Goal: Information Seeking & Learning: Learn about a topic

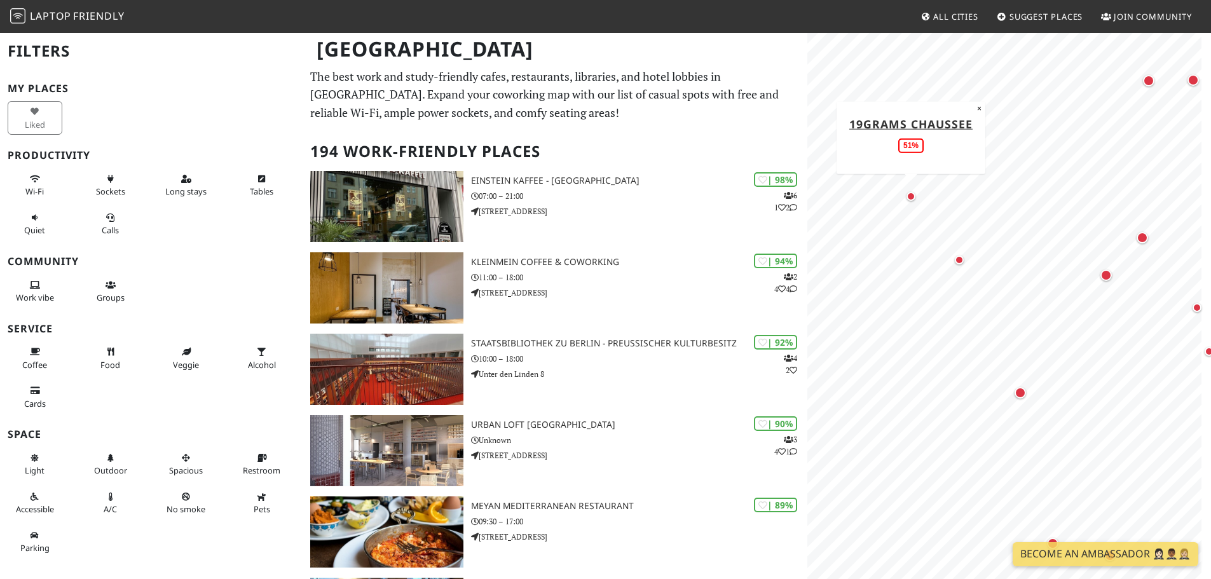
click at [914, 201] on div "Map marker" at bounding box center [910, 196] width 15 height 15
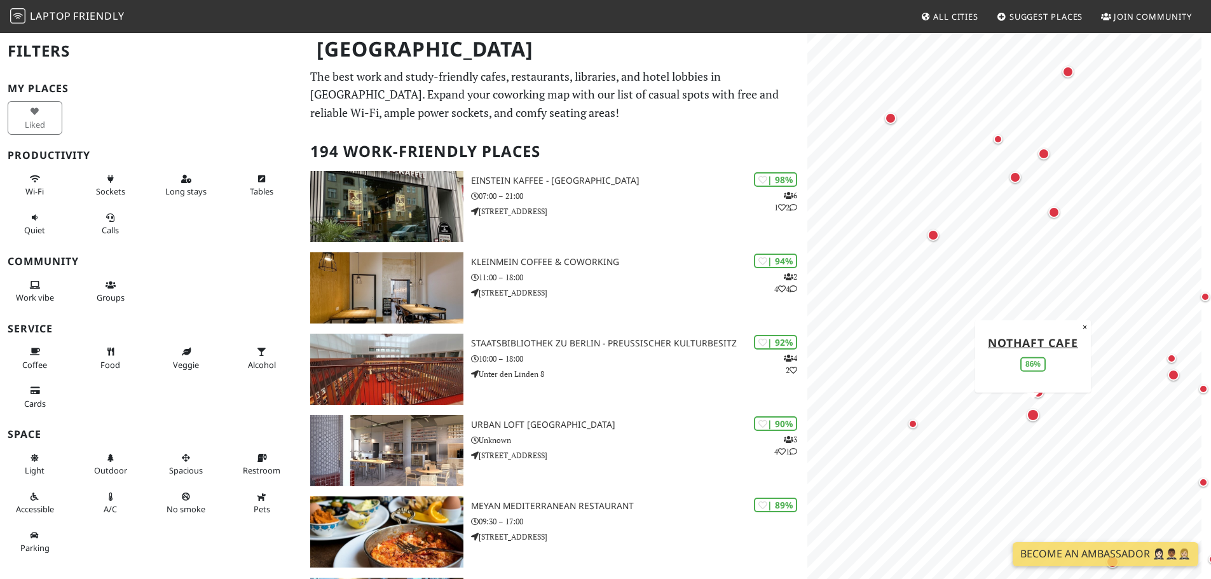
click at [1029, 423] on div "Map marker" at bounding box center [1033, 415] width 18 height 18
click at [1038, 348] on div "Map marker" at bounding box center [1034, 345] width 13 height 13
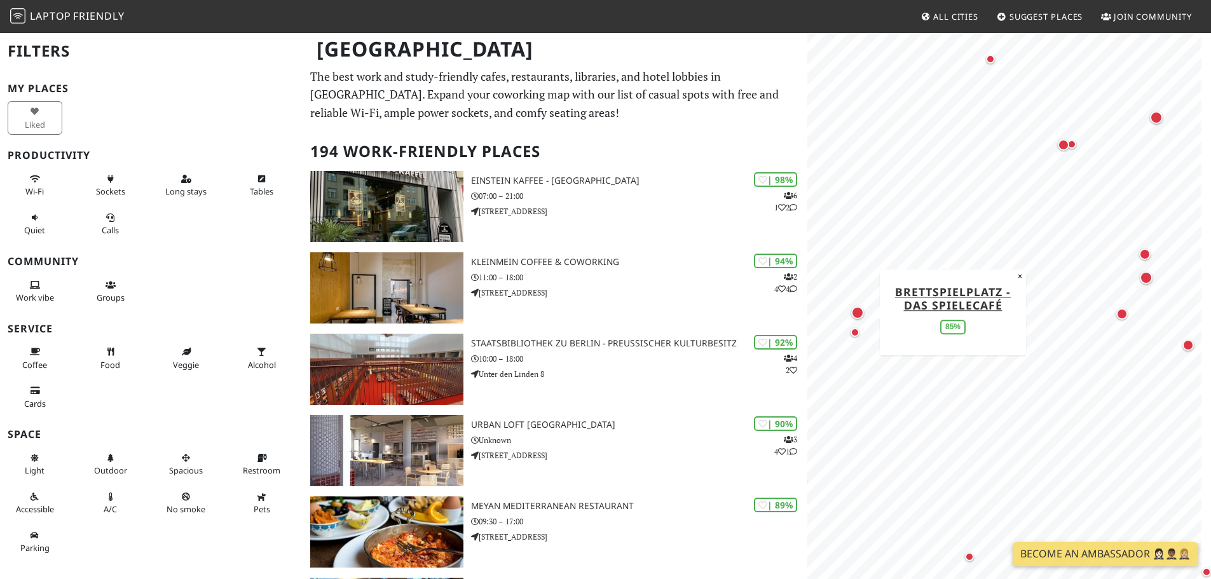
click at [856, 319] on div "Map marker" at bounding box center [857, 313] width 18 height 18
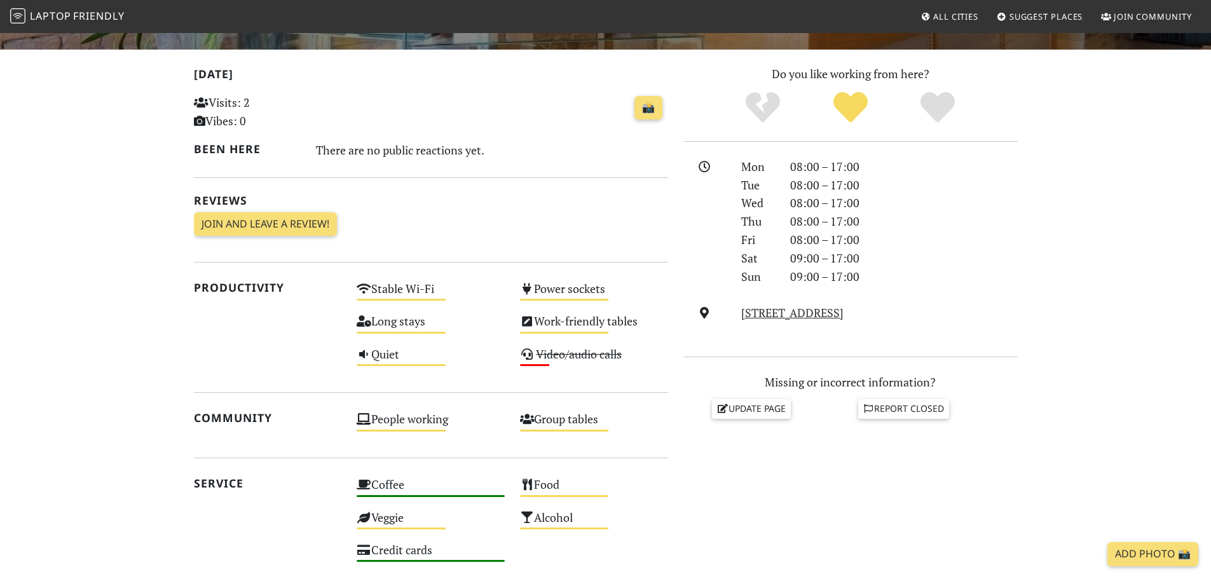
scroll to position [254, 0]
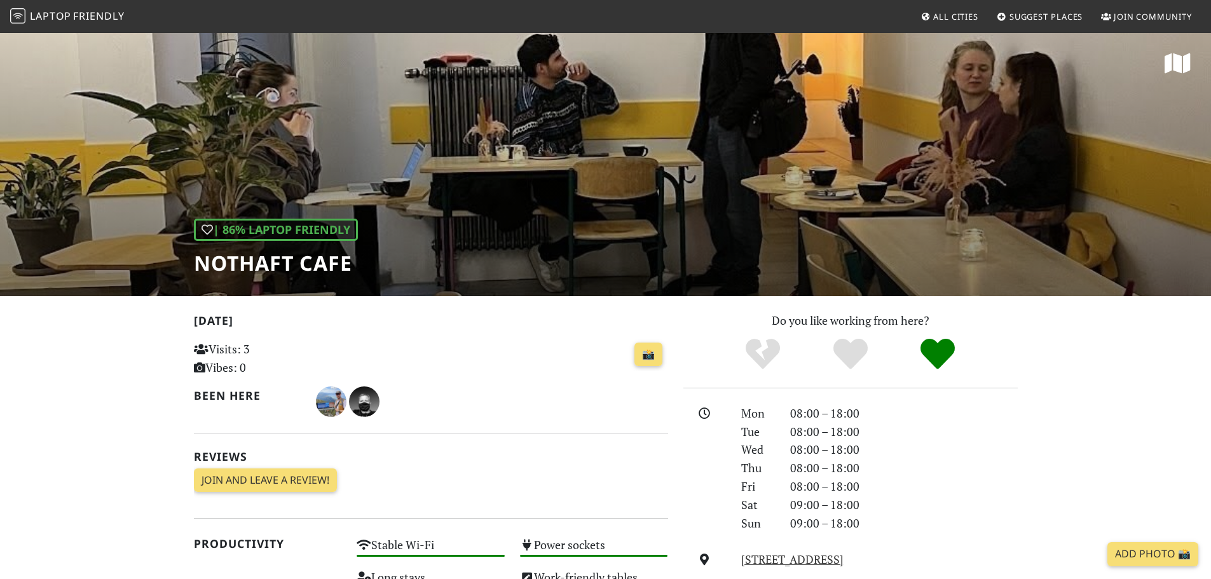
scroll to position [381, 0]
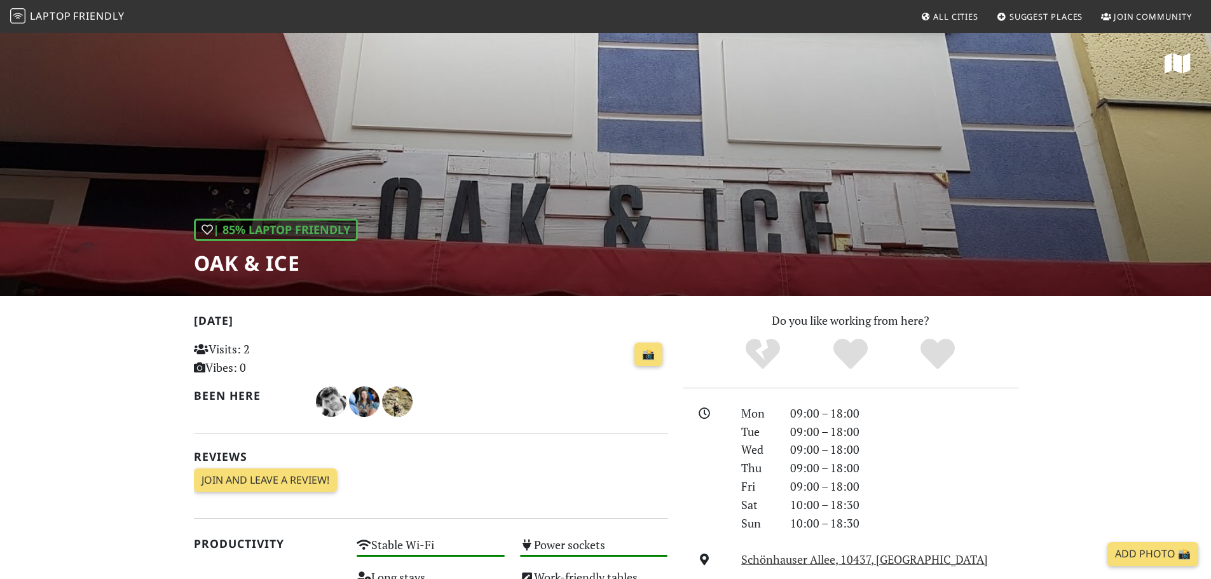
scroll to position [445, 0]
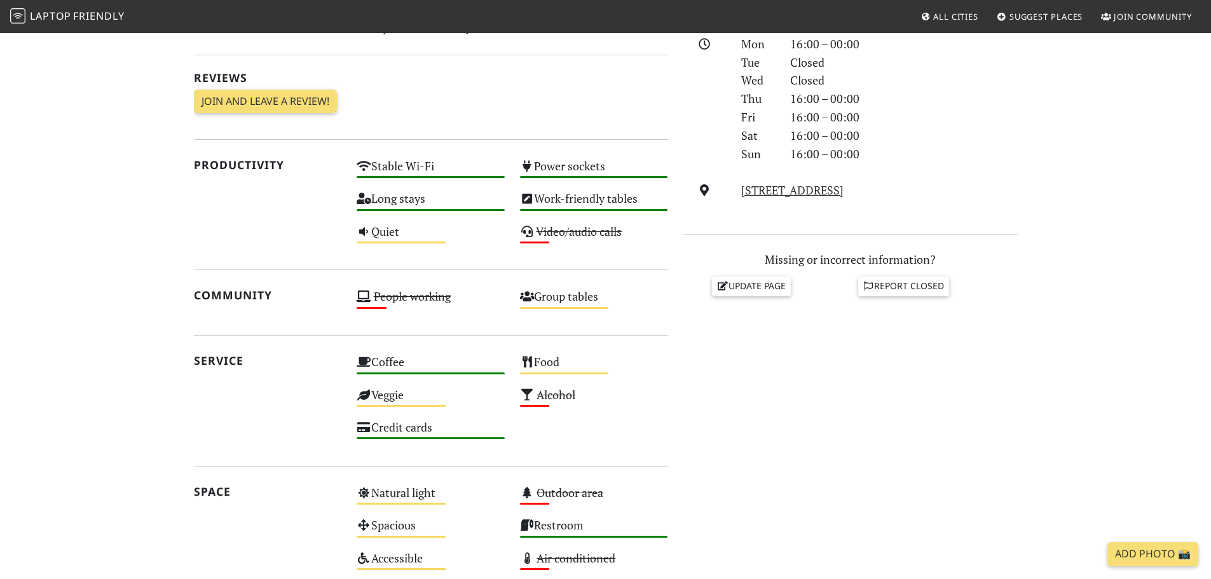
scroll to position [381, 0]
